Goal: Find specific page/section

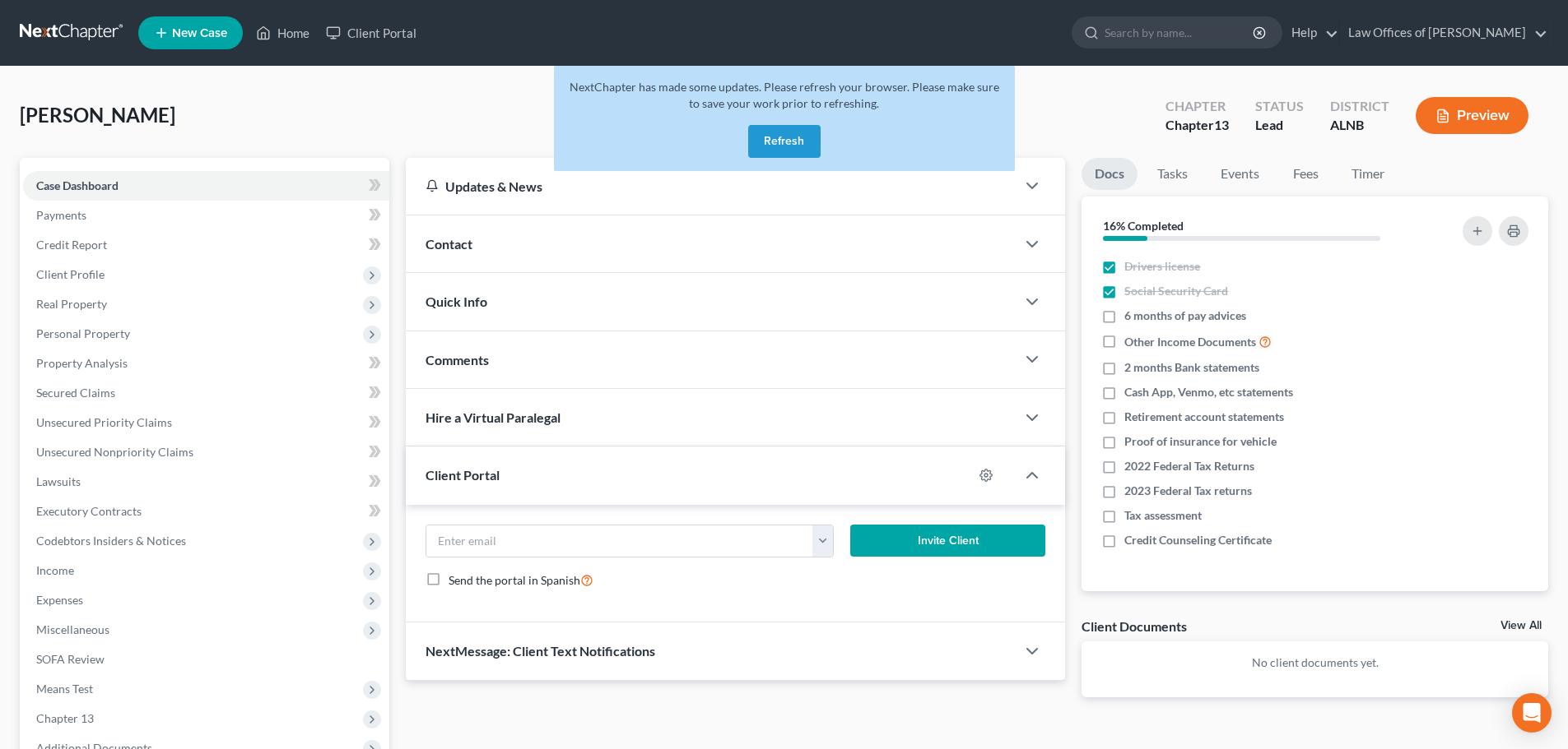
click at [786, 134] on button "Refresh" at bounding box center [784, 142] width 72 height 33
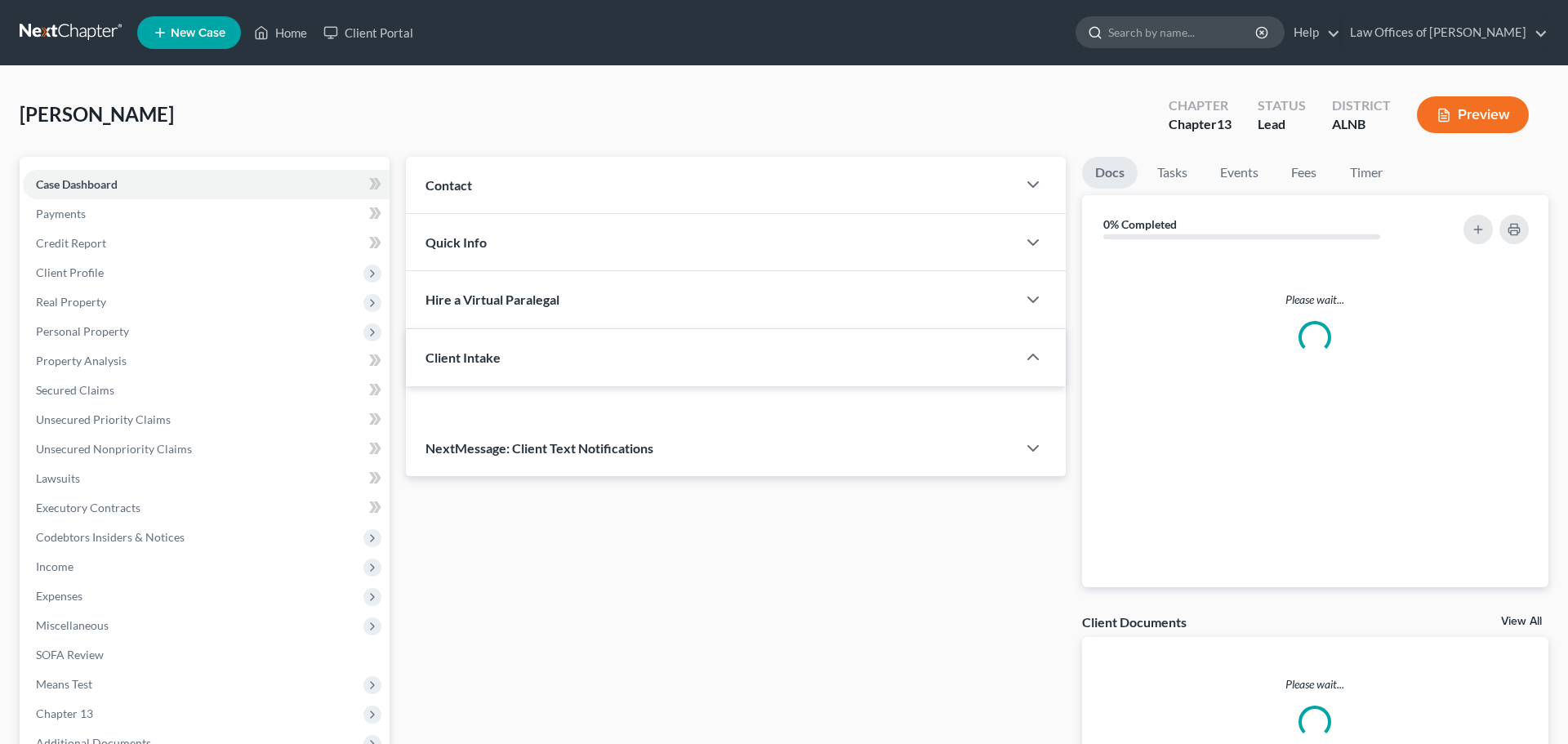
click at [1219, 34] on input "search" at bounding box center [1183, 32] width 150 height 30
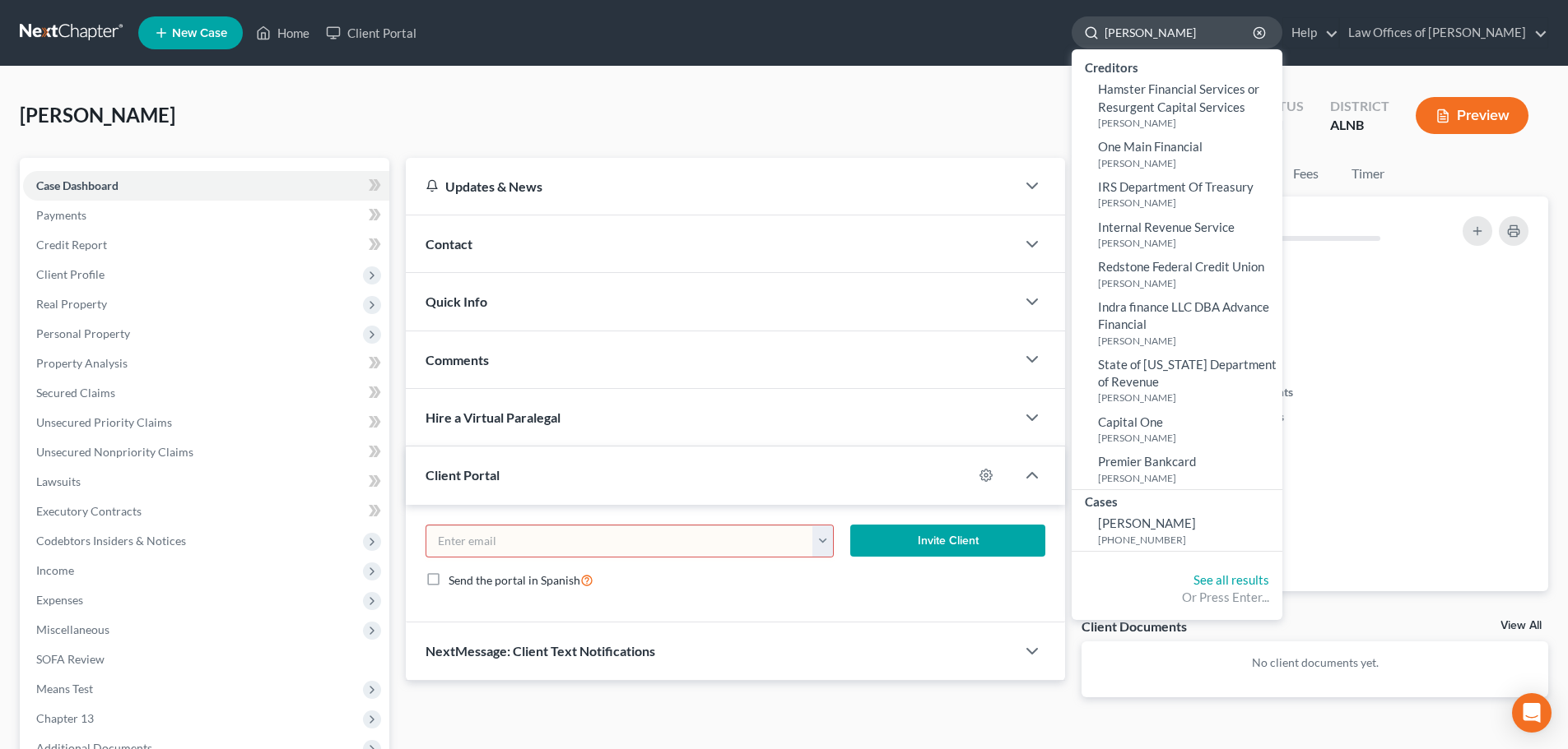
type input "hastings"
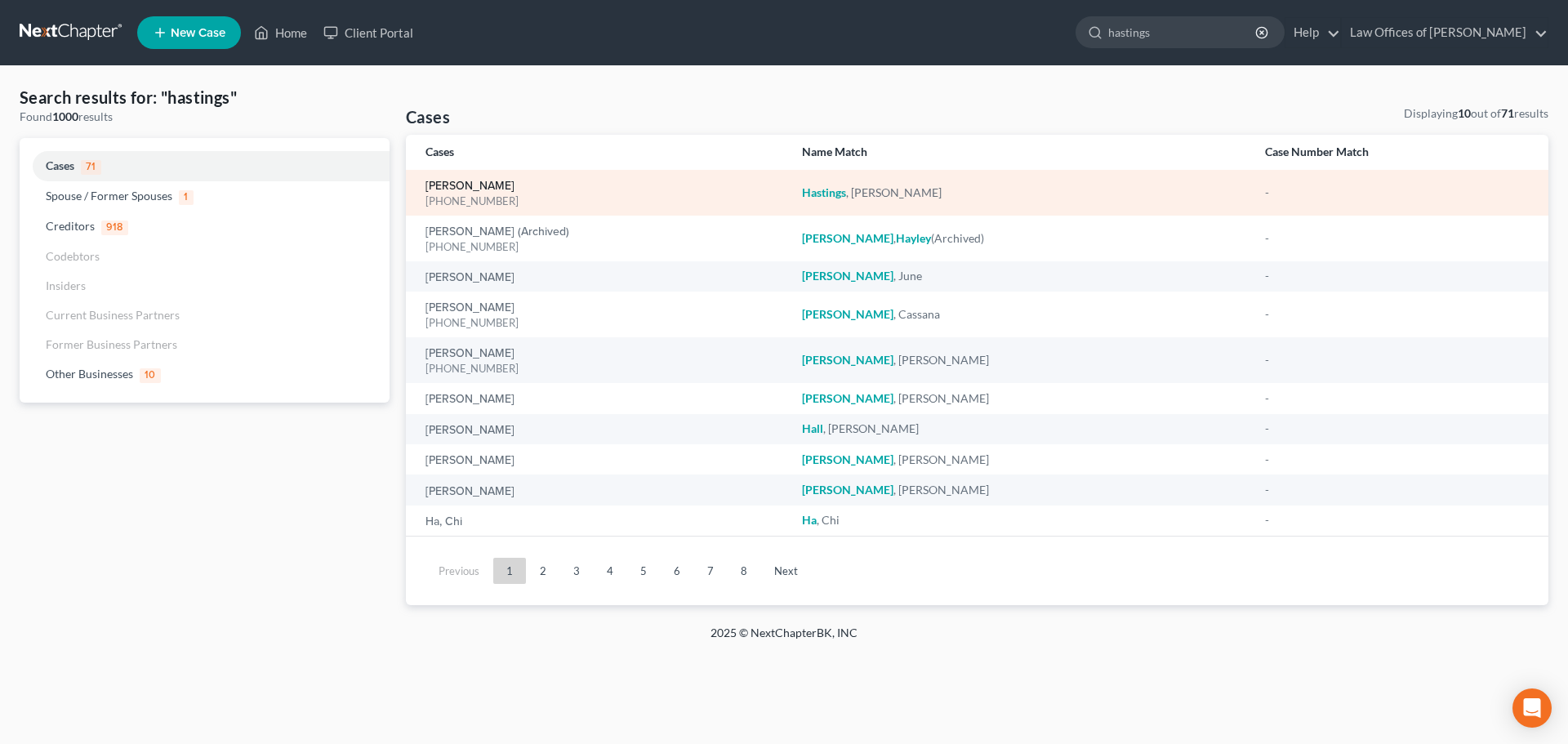
click at [490, 186] on link "Hastings, Adam" at bounding box center [470, 186] width 89 height 12
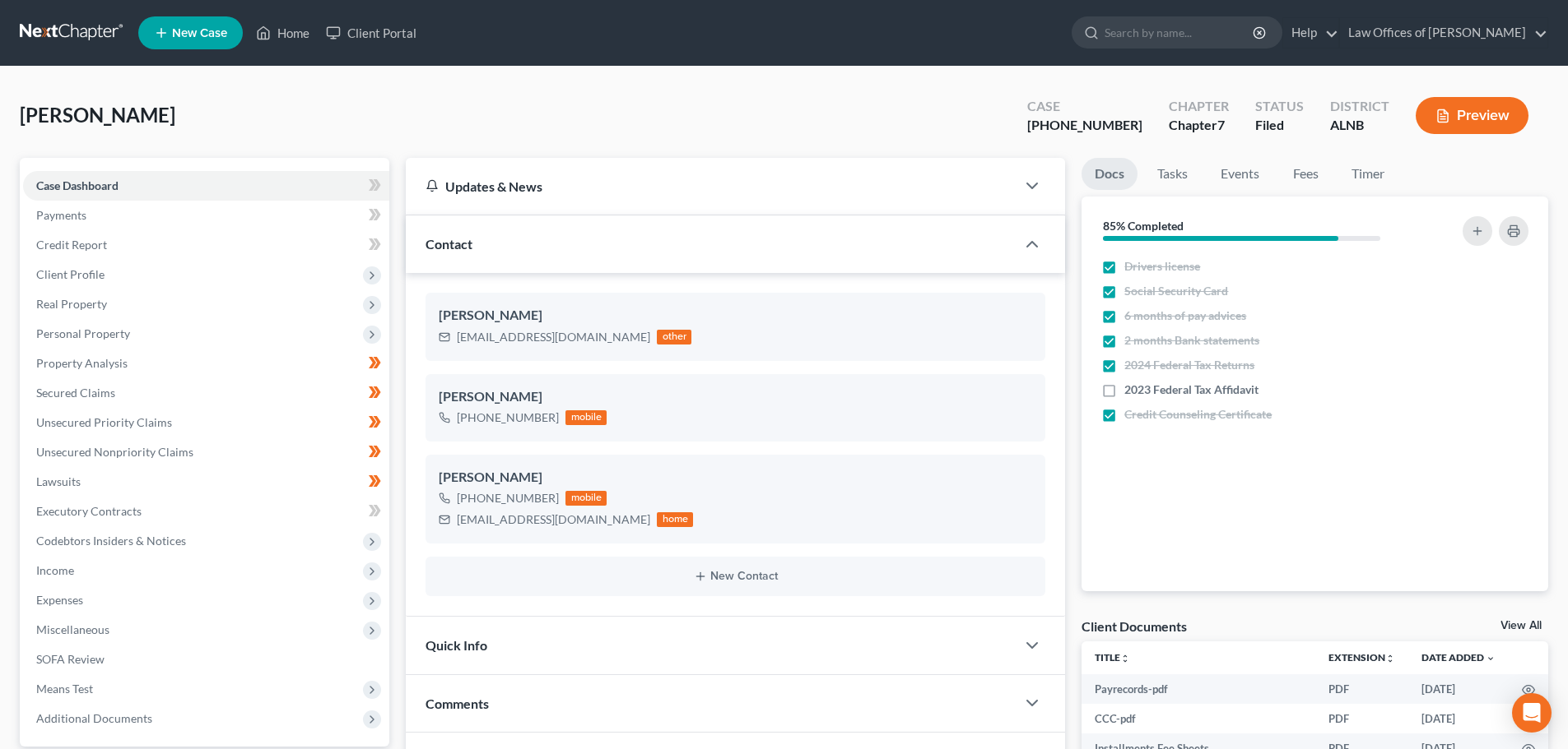
click at [1521, 621] on link "View All" at bounding box center [1520, 626] width 41 height 12
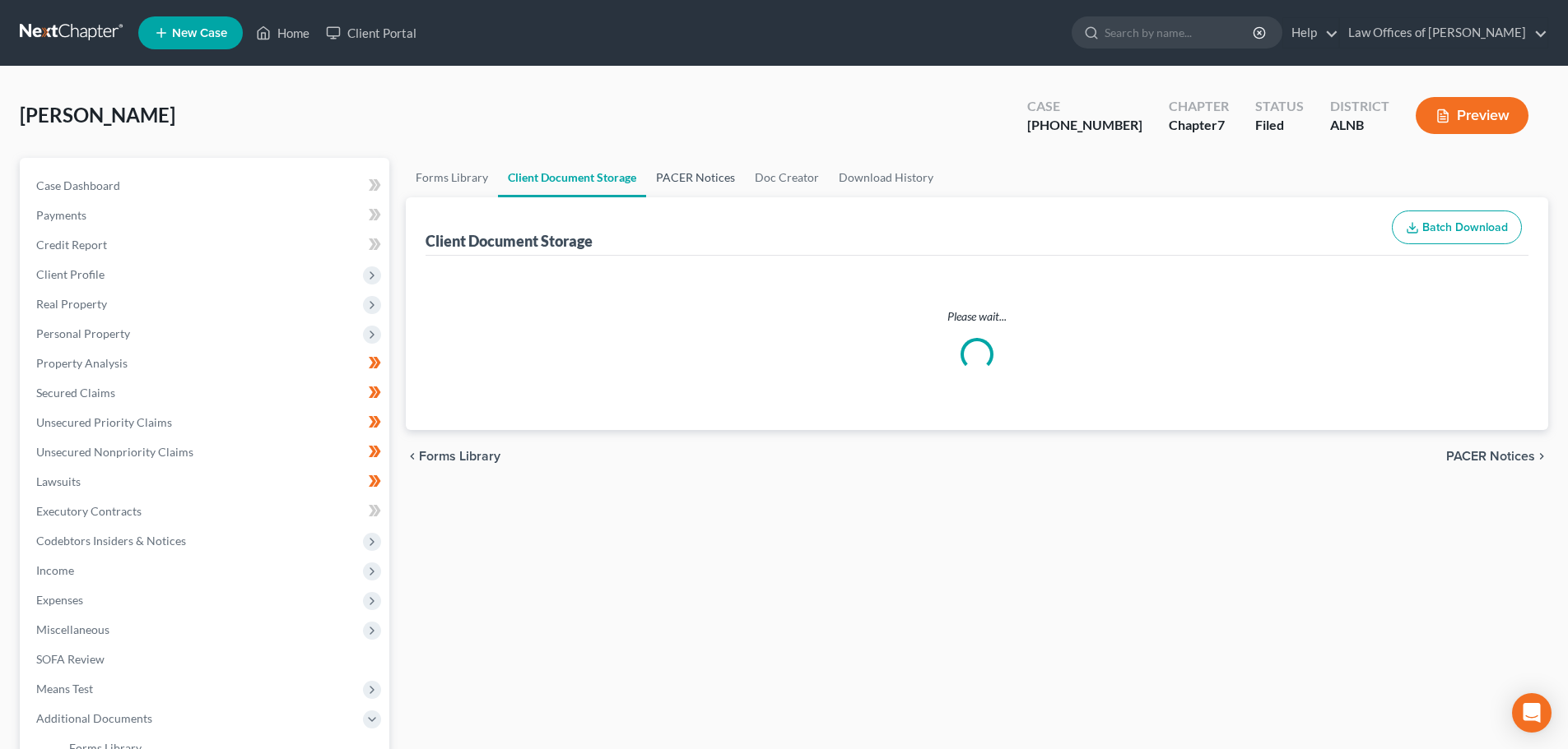
click at [694, 178] on link "PACER Notices" at bounding box center [695, 177] width 99 height 39
